Goal: Task Accomplishment & Management: Use online tool/utility

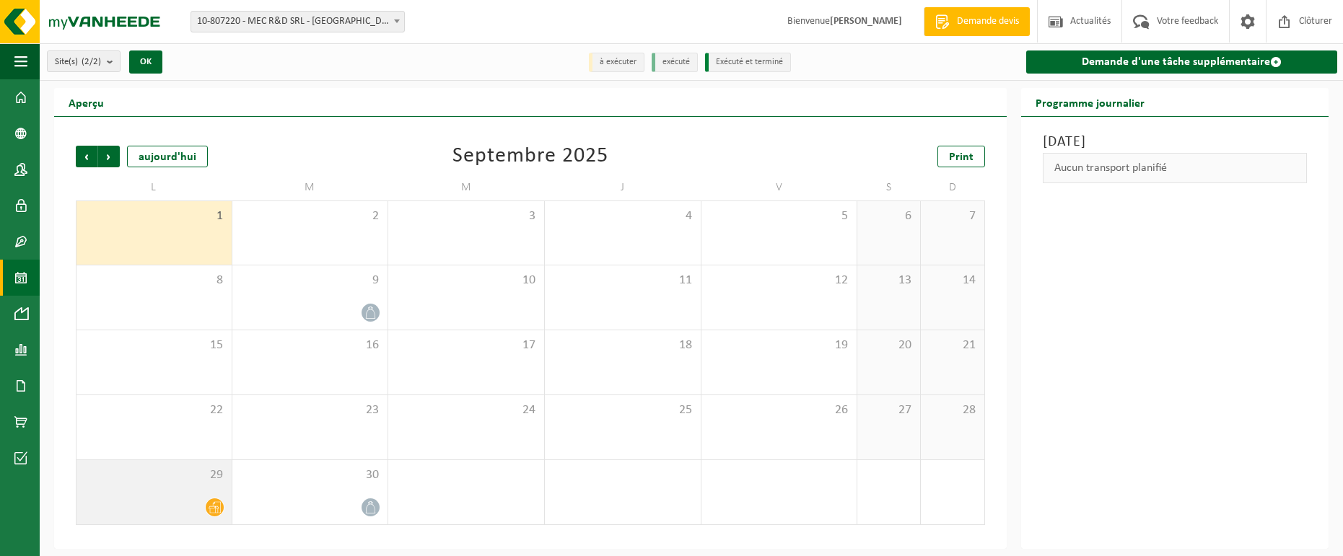
click at [193, 509] on div at bounding box center [154, 507] width 141 height 19
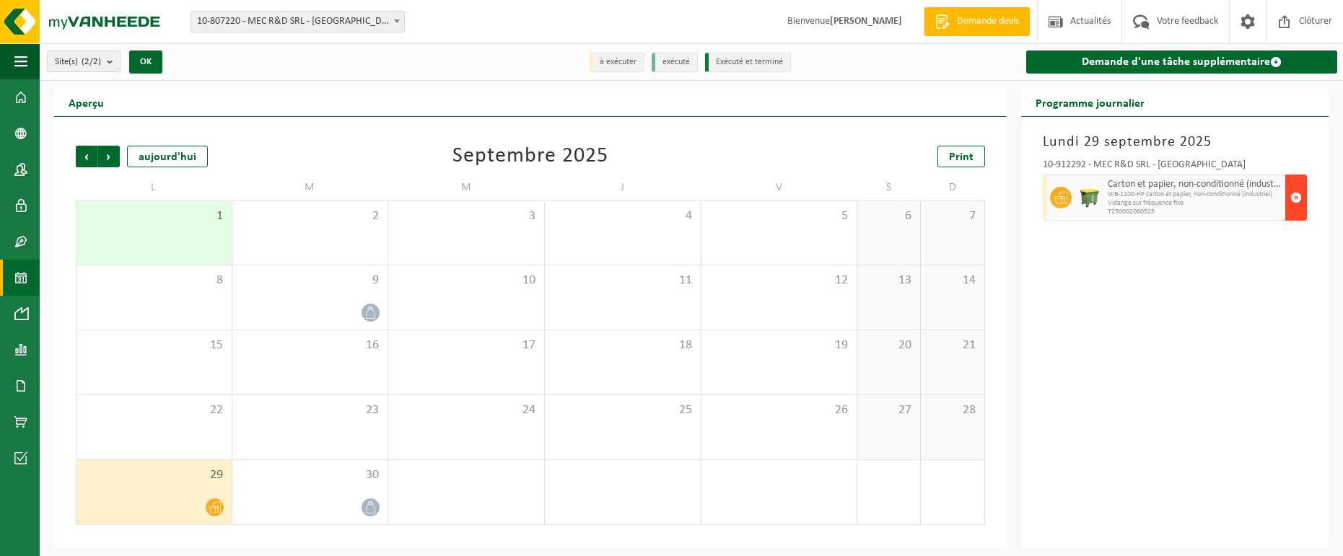
click at [1295, 201] on span "button" at bounding box center [1296, 197] width 12 height 29
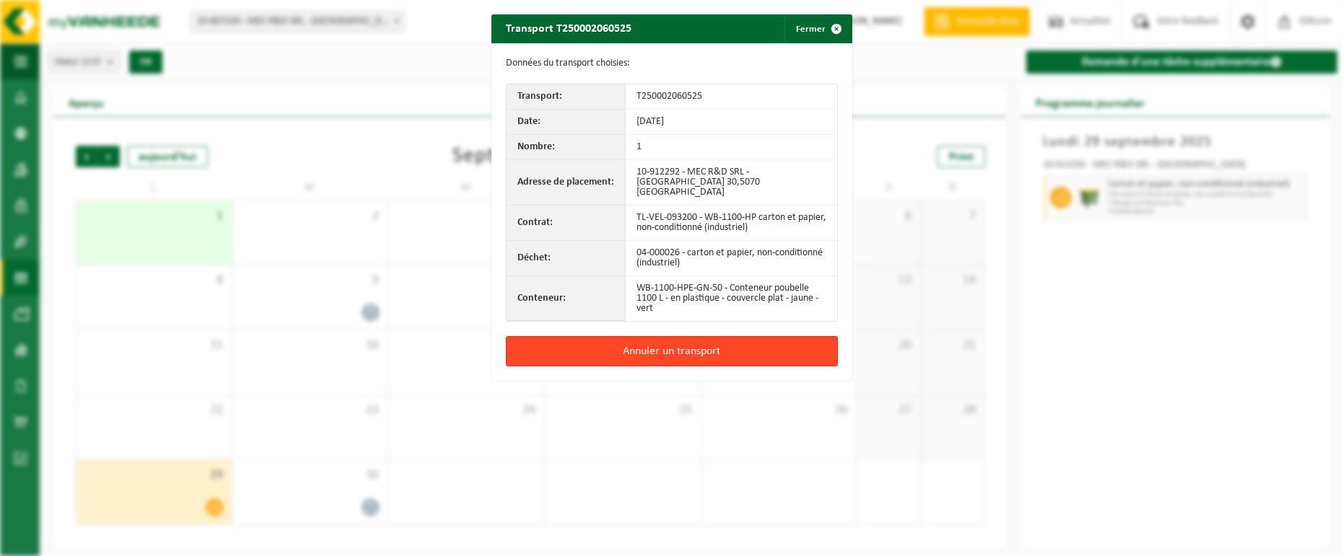
click at [700, 338] on button "Annuler un transport" at bounding box center [672, 351] width 332 height 30
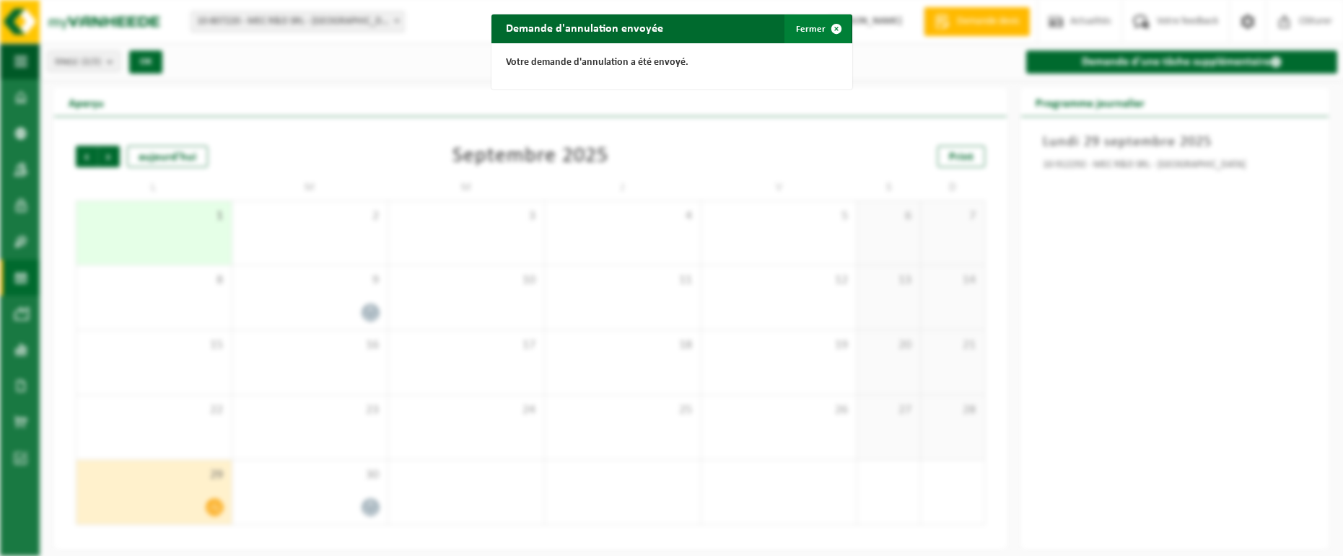
click at [822, 31] on span "button" at bounding box center [836, 28] width 29 height 29
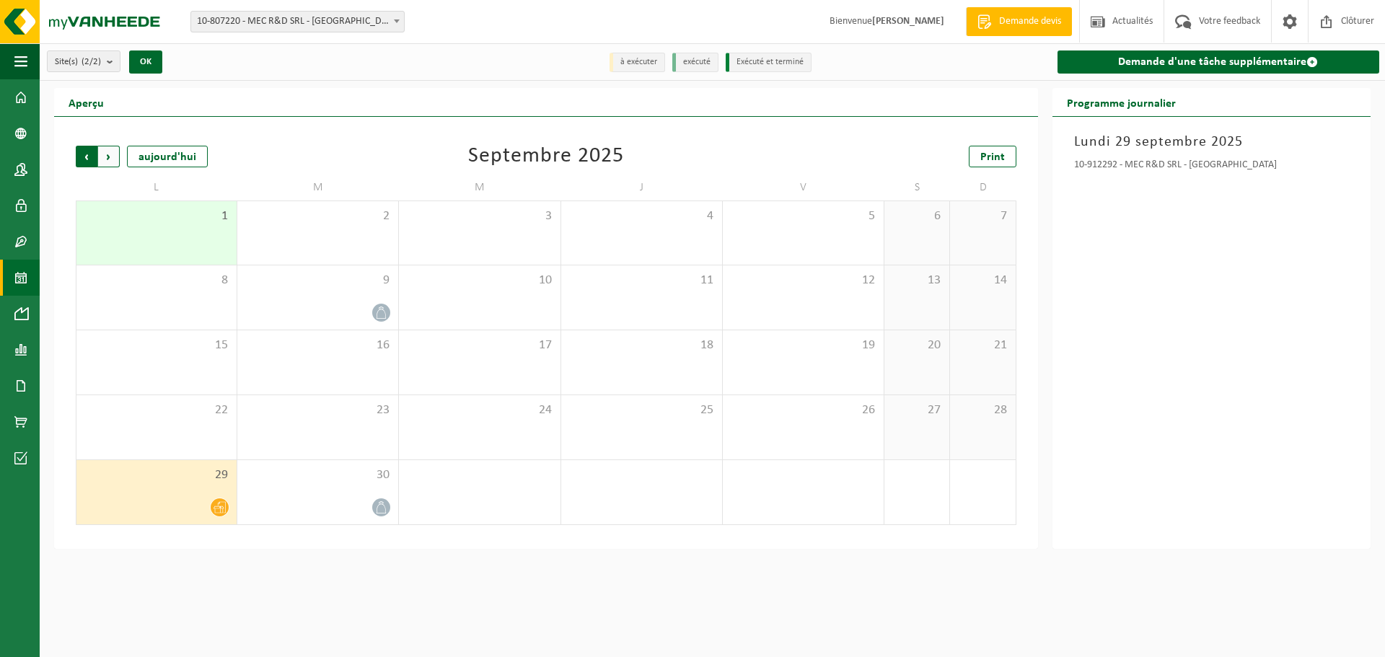
click at [109, 157] on span "Suivant" at bounding box center [109, 157] width 22 height 22
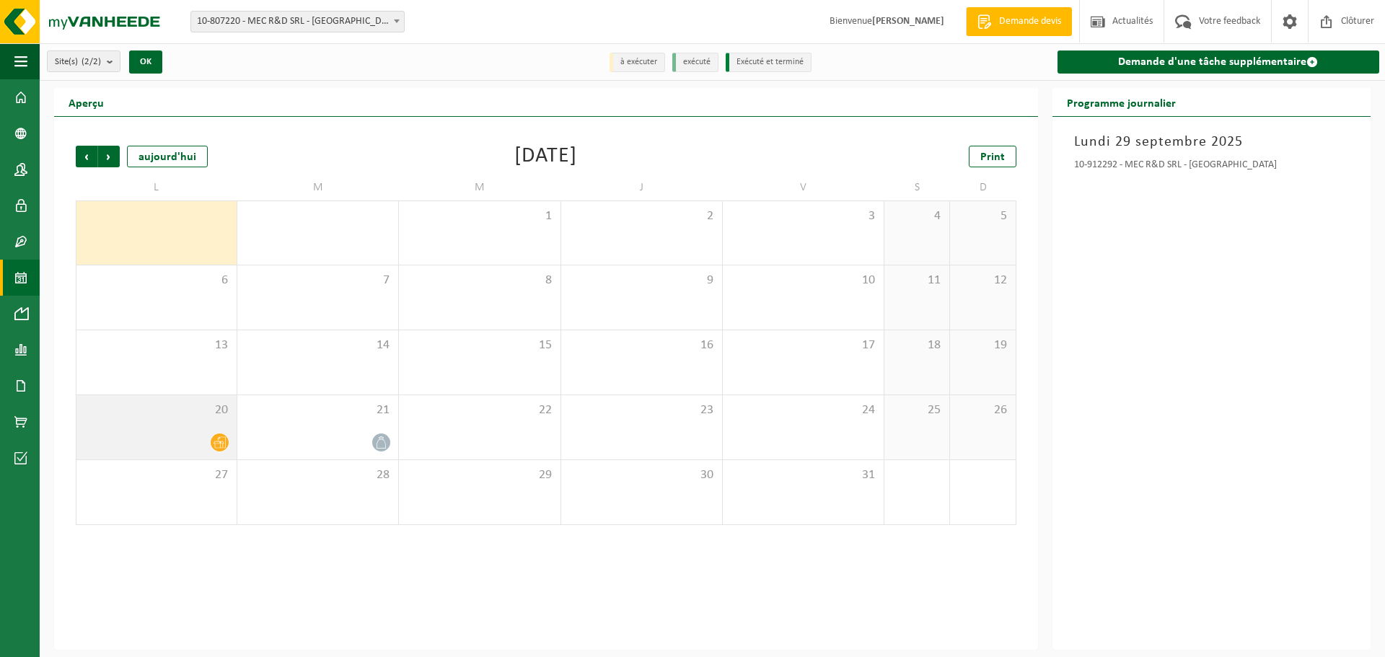
click at [204, 446] on div at bounding box center [157, 442] width 146 height 19
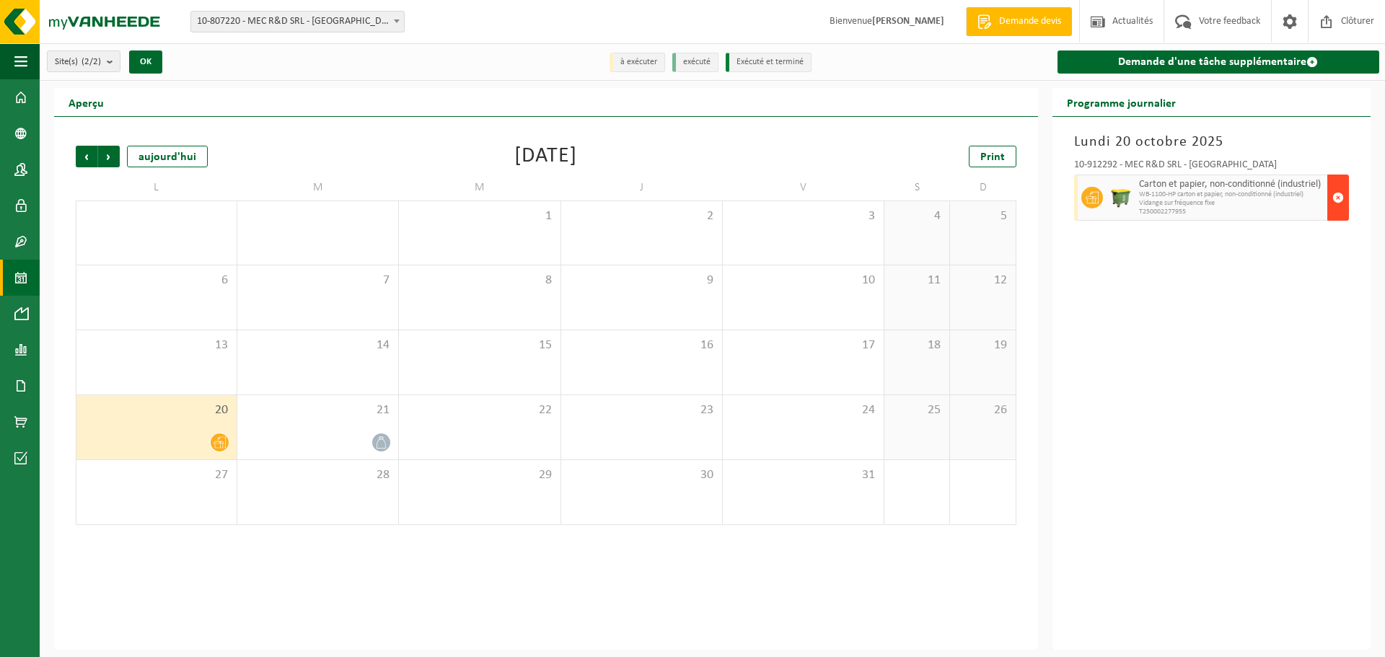
click at [1337, 194] on span "button" at bounding box center [1339, 197] width 12 height 29
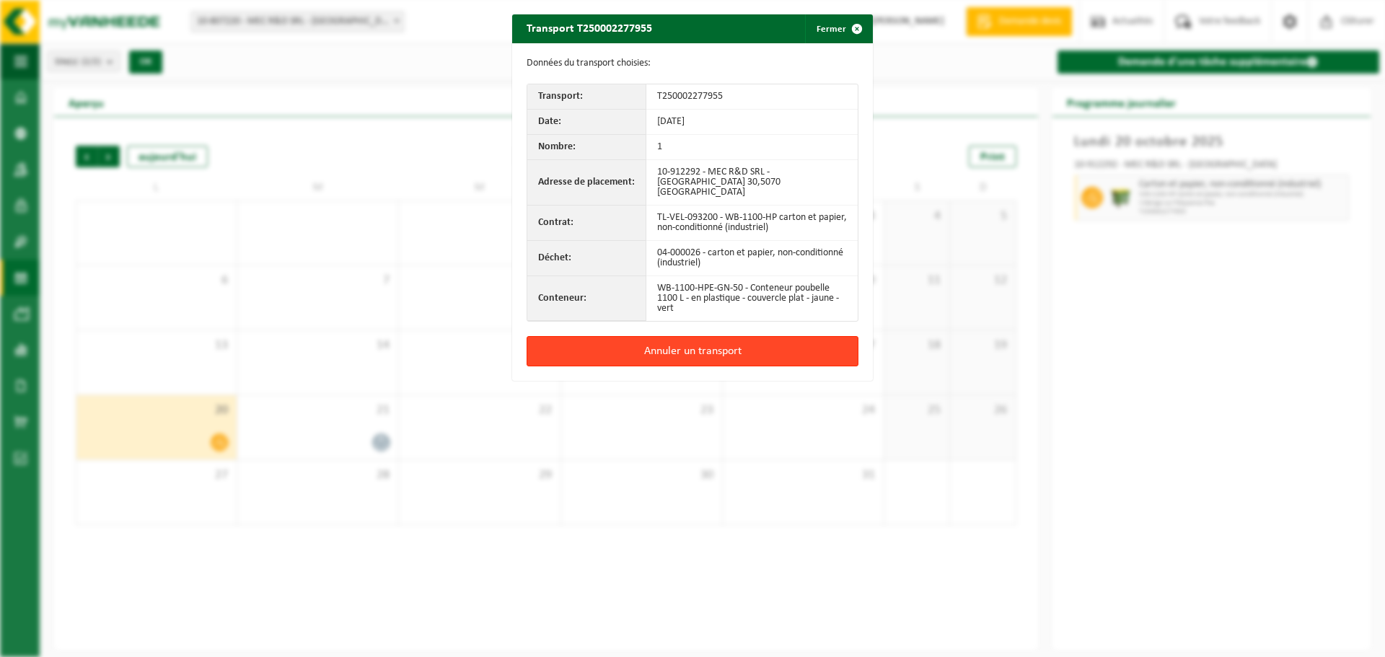
click at [682, 338] on button "Annuler un transport" at bounding box center [693, 351] width 332 height 30
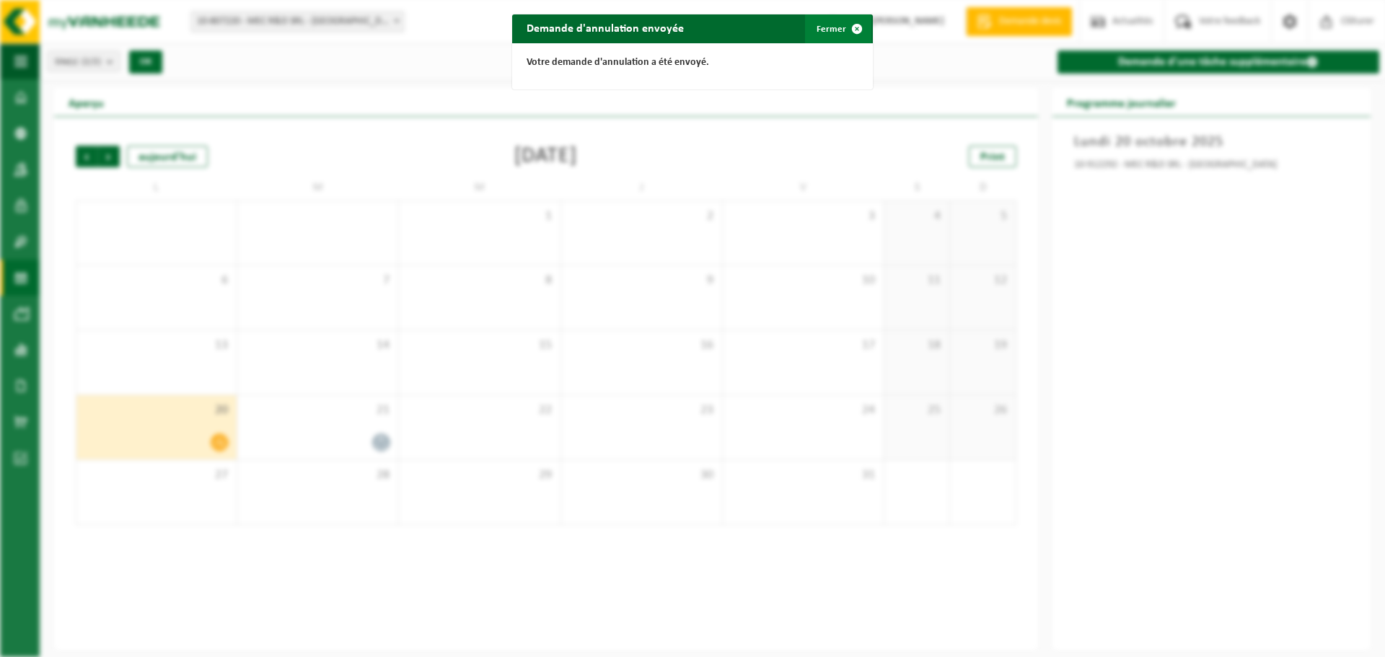
click at [818, 27] on button "Fermer" at bounding box center [838, 28] width 66 height 29
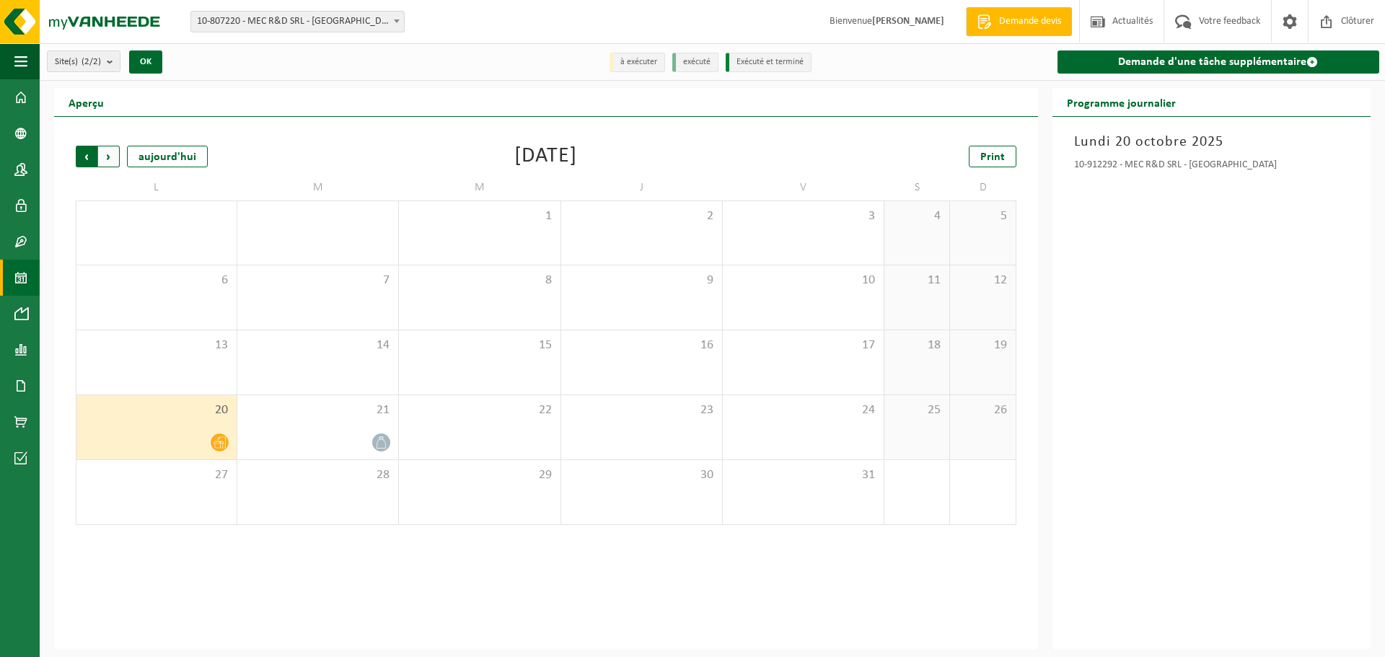
click at [116, 154] on span "Suivant" at bounding box center [109, 157] width 22 height 22
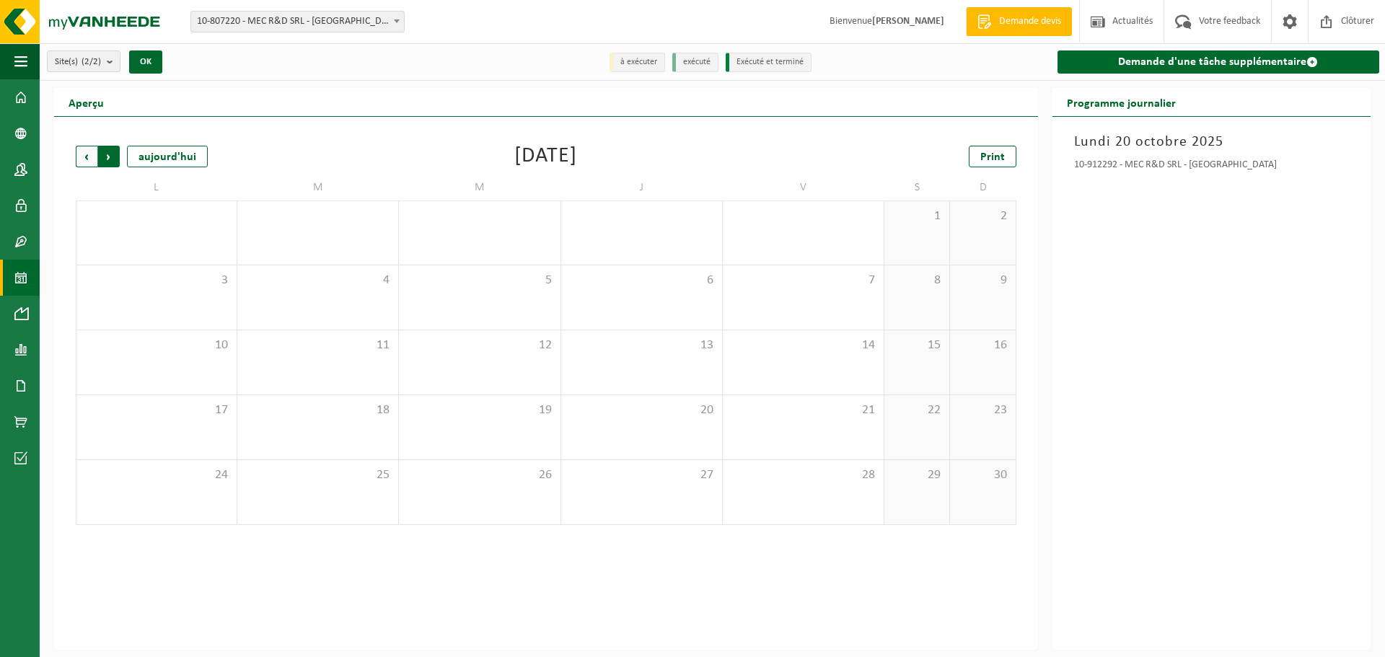
click at [91, 157] on span "Précédent" at bounding box center [87, 157] width 22 height 22
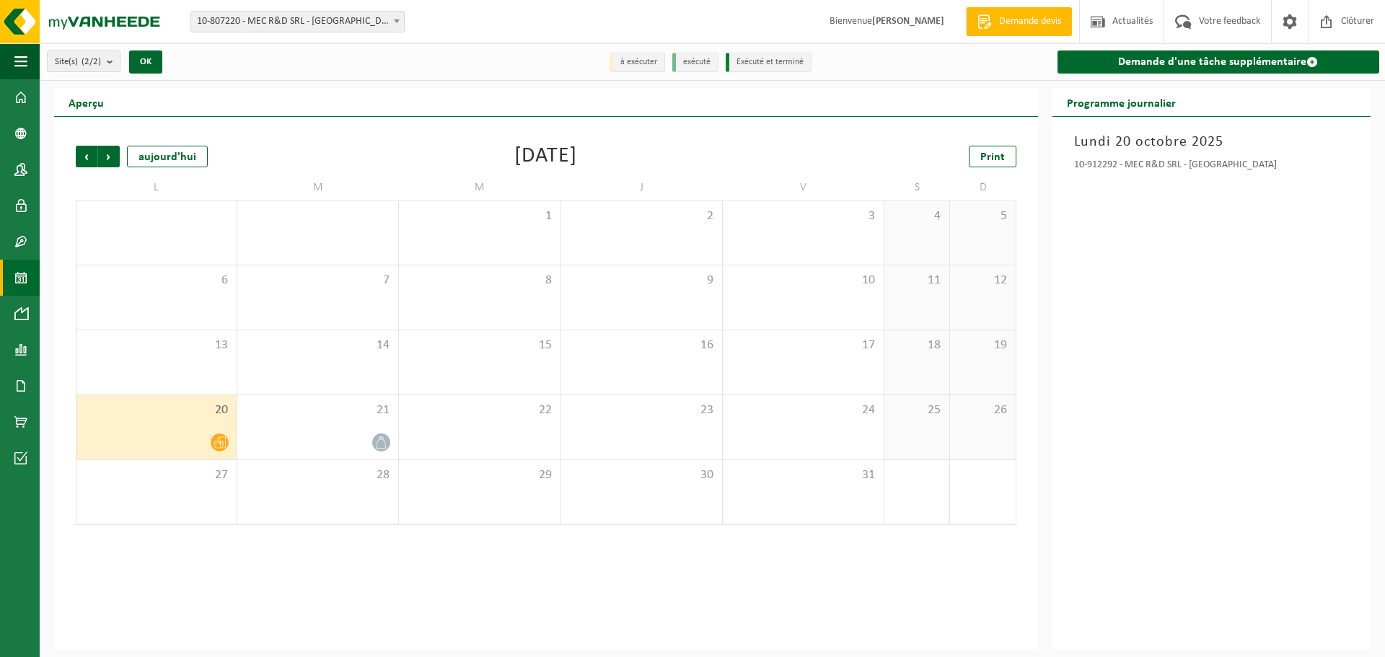
click at [91, 157] on span "Précédent" at bounding box center [87, 157] width 22 height 22
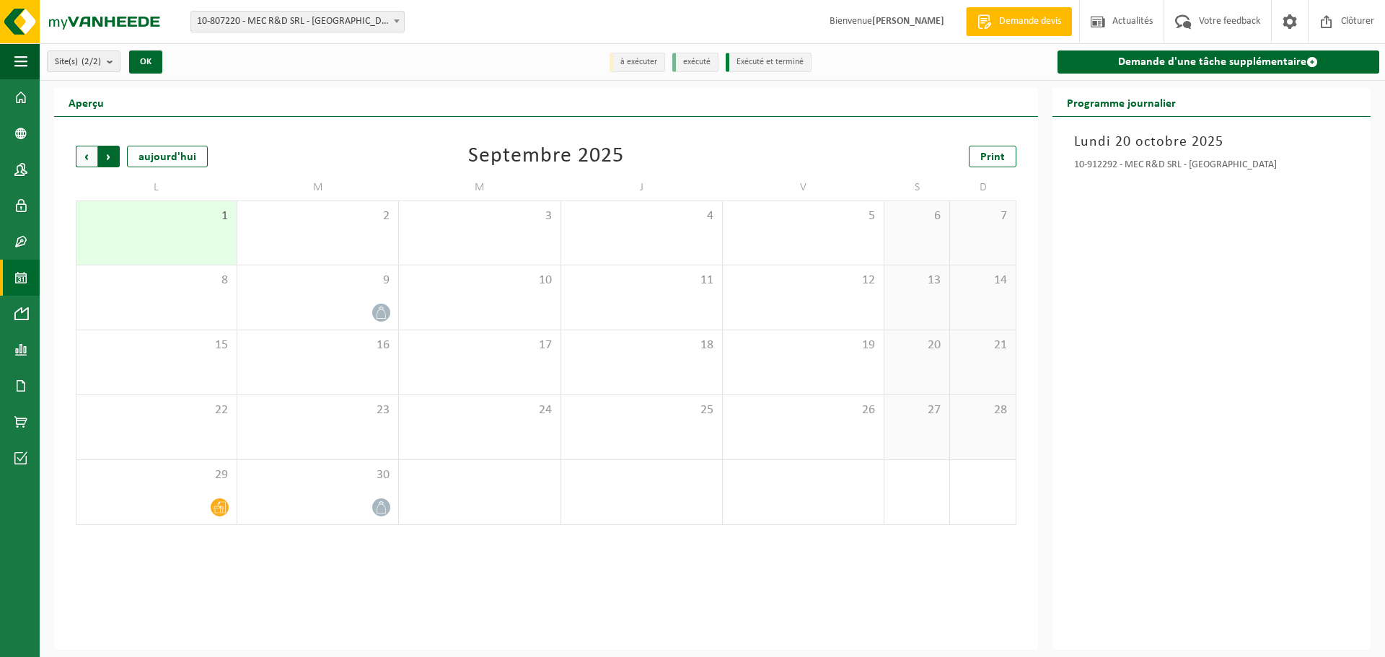
click at [90, 157] on span "Précédent" at bounding box center [87, 157] width 22 height 22
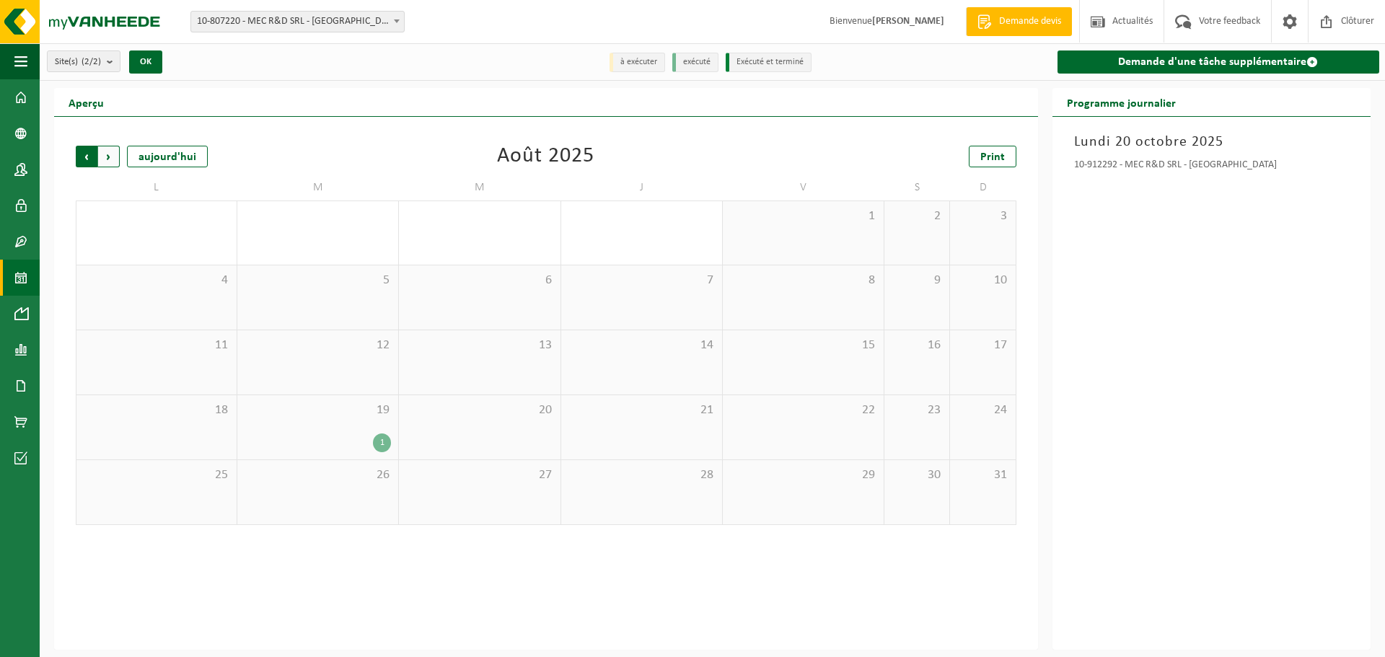
click at [110, 160] on span "Suivant" at bounding box center [109, 157] width 22 height 22
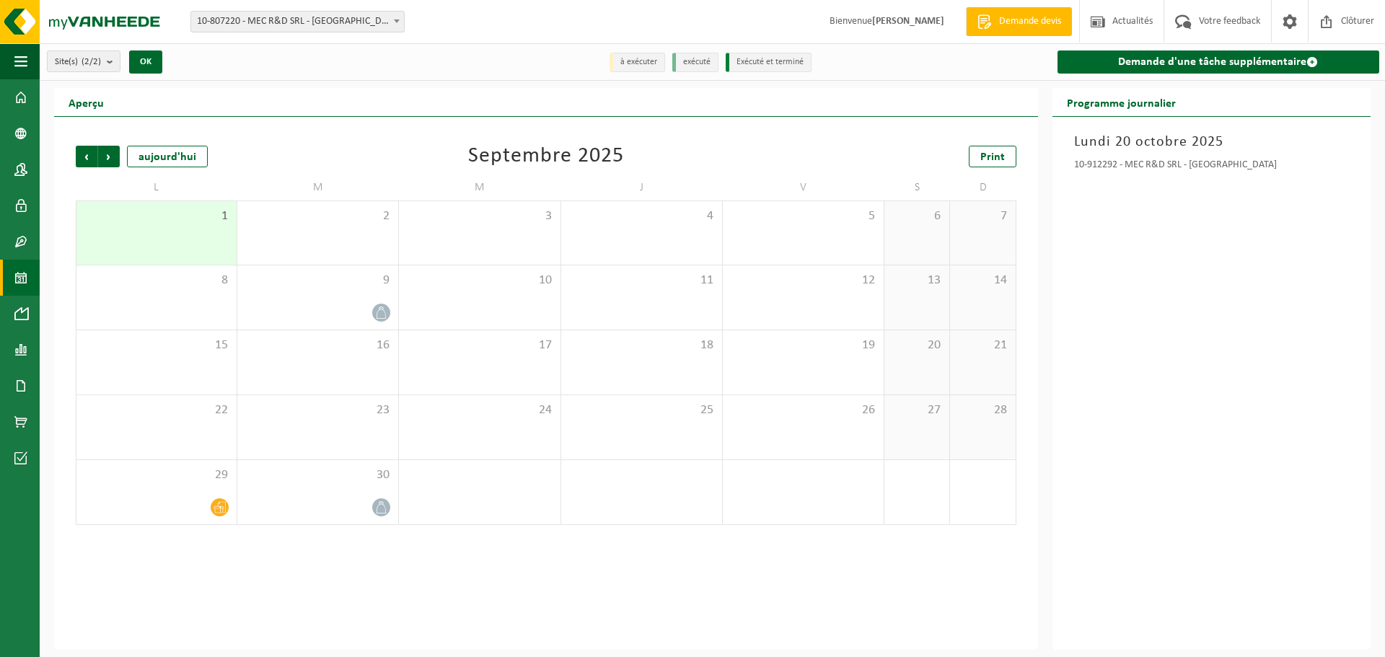
click at [110, 160] on span "Suivant" at bounding box center [109, 157] width 22 height 22
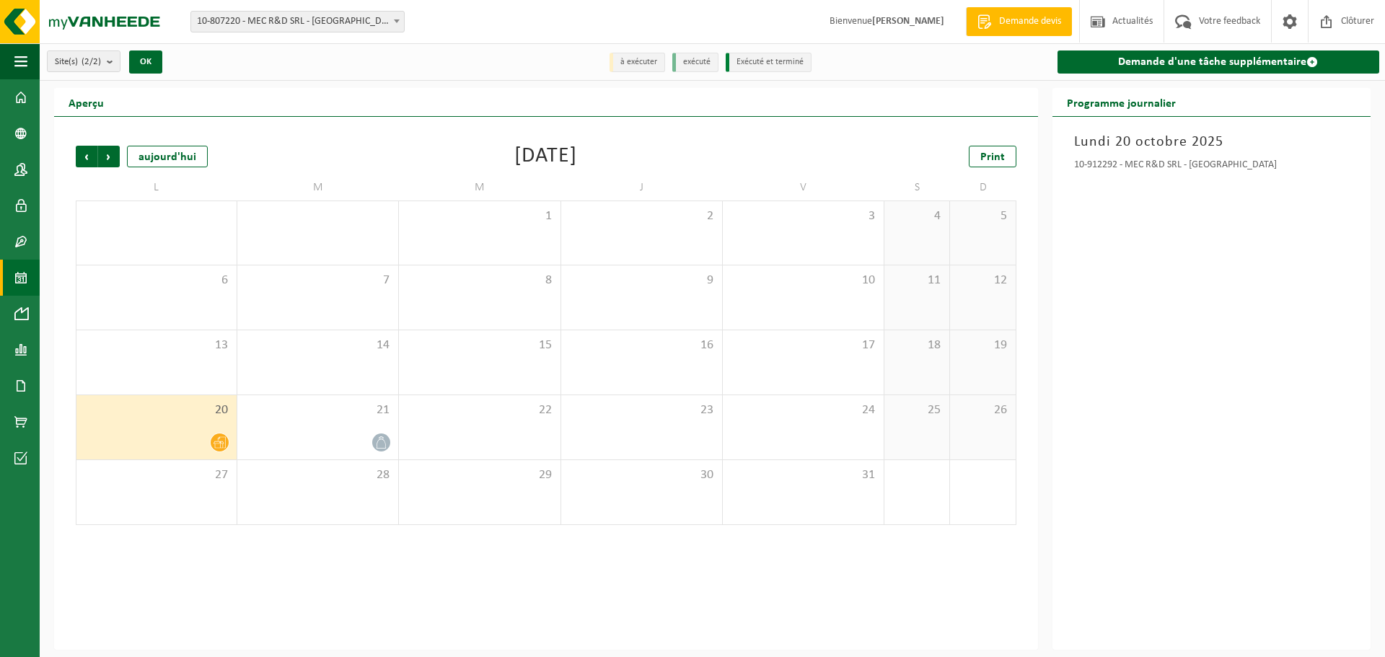
click at [110, 160] on span "Suivant" at bounding box center [109, 157] width 22 height 22
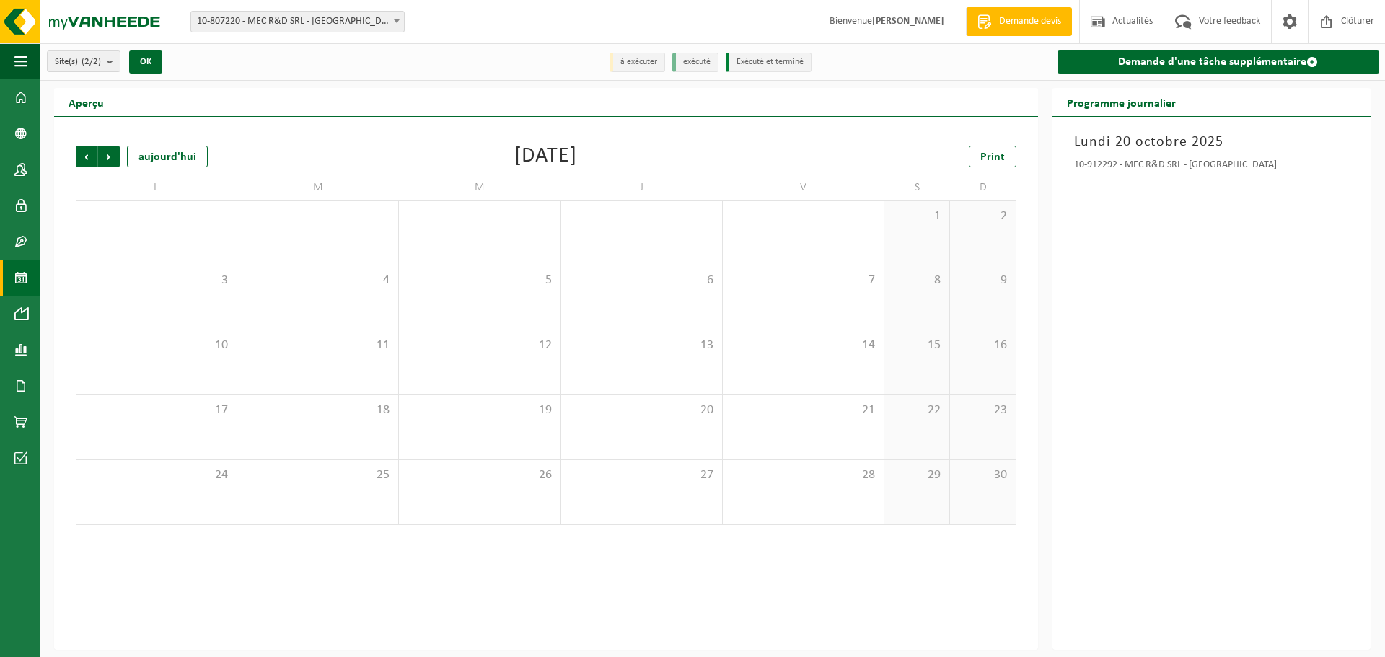
click at [110, 160] on span "Suivant" at bounding box center [109, 157] width 22 height 22
